Goal: Information Seeking & Learning: Learn about a topic

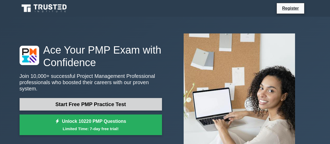
click at [133, 98] on link "Start Free PMP Practice Test" at bounding box center [91, 104] width 143 height 13
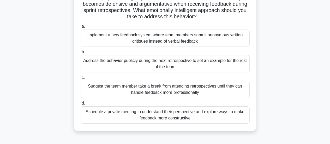
scroll to position [52, 0]
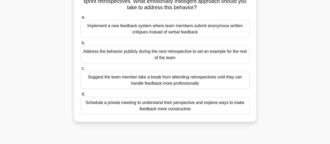
click at [200, 108] on div "Schedule a private meeting to understand their perspective and explore ways to …" at bounding box center [165, 105] width 169 height 17
click at [81, 96] on input "d. Schedule a private meeting to understand their perspective and explore ways …" at bounding box center [81, 93] width 0 height 3
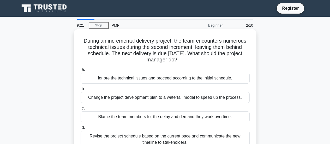
scroll to position [26, 0]
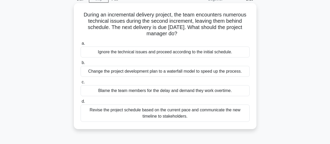
click at [193, 72] on div "Change the project development plan to a waterfall model to speed up the proces…" at bounding box center [165, 71] width 169 height 11
click at [81, 64] on input "b. Change the project development plan to a waterfall model to speed up the pro…" at bounding box center [81, 62] width 0 height 3
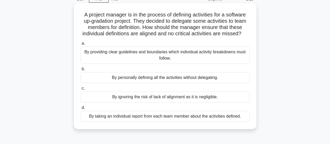
click at [197, 64] on div "By providing clear guidelines and boundaries which individual activity breakdow…" at bounding box center [165, 54] width 169 height 17
click at [81, 45] on input "a. By providing clear guidelines and boundaries which individual activity break…" at bounding box center [81, 43] width 0 height 3
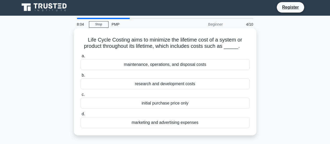
scroll to position [0, 0]
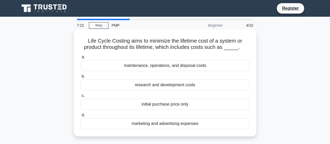
click at [200, 67] on div "maintenance, operations, and disposal costs" at bounding box center [165, 65] width 169 height 11
click at [81, 59] on input "a. maintenance, operations, and disposal costs" at bounding box center [81, 56] width 0 height 3
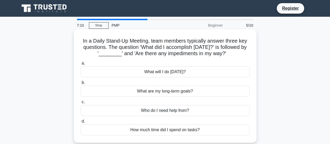
scroll to position [26, 0]
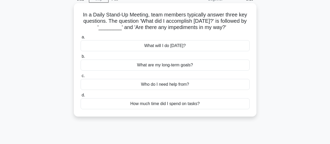
click at [178, 45] on div "What will I do today?" at bounding box center [165, 45] width 169 height 11
click at [81, 39] on input "a. What will I do today?" at bounding box center [81, 37] width 0 height 3
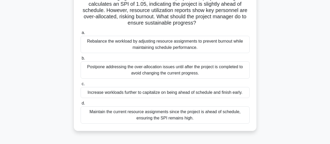
scroll to position [52, 0]
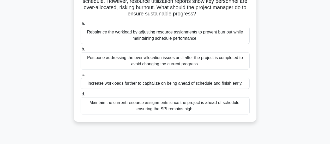
click at [178, 33] on div "Rebalance the workload by adjusting resource assignments to prevent burnout whi…" at bounding box center [165, 35] width 169 height 17
click at [81, 25] on input "a. Rebalance the workload by adjusting resource assignments to prevent burnout …" at bounding box center [81, 23] width 0 height 3
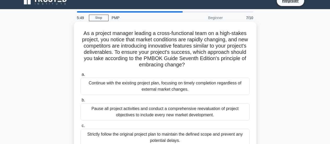
scroll to position [0, 0]
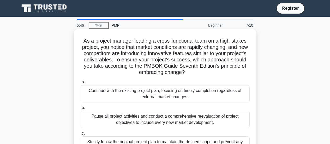
click at [193, 88] on div "Continue with the existing project plan, focusing on timely completion regardle…" at bounding box center [165, 93] width 169 height 17
click at [81, 84] on input "a. Continue with the existing project plan, focusing on timely completion regar…" at bounding box center [81, 81] width 0 height 3
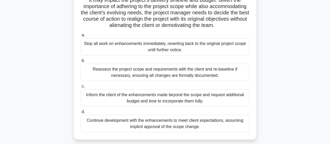
click at [159, 81] on div "Reassess the project scope and requirements with the client and re-baseline if …" at bounding box center [165, 72] width 169 height 17
click at [81, 62] on input "b. Reassess the project scope and requirements with the client and re-baseline …" at bounding box center [81, 60] width 0 height 3
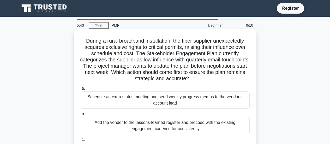
click at [163, 98] on div "Schedule an extra status meeting and send weekly progress memos to the vendor’s…" at bounding box center [165, 99] width 169 height 17
click at [81, 90] on input "a. Schedule an extra status meeting and send weekly progress memos to the vendo…" at bounding box center [81, 88] width 0 height 3
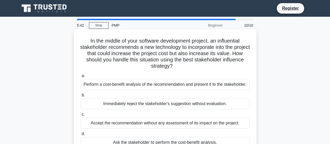
click at [165, 108] on div "Immediately reject the stakeholder's suggestion without evaluation." at bounding box center [165, 103] width 169 height 11
click at [81, 97] on input "b. Immediately reject the stakeholder's suggestion without evaluation." at bounding box center [81, 94] width 0 height 3
